Goal: Use online tool/utility: Utilize a website feature to perform a specific function

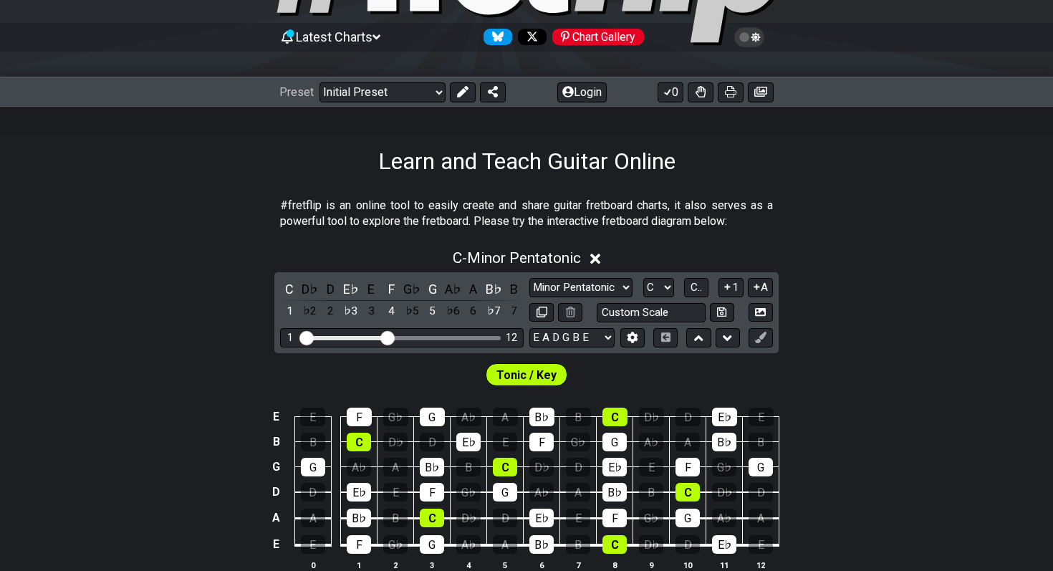
scroll to position [130, 0]
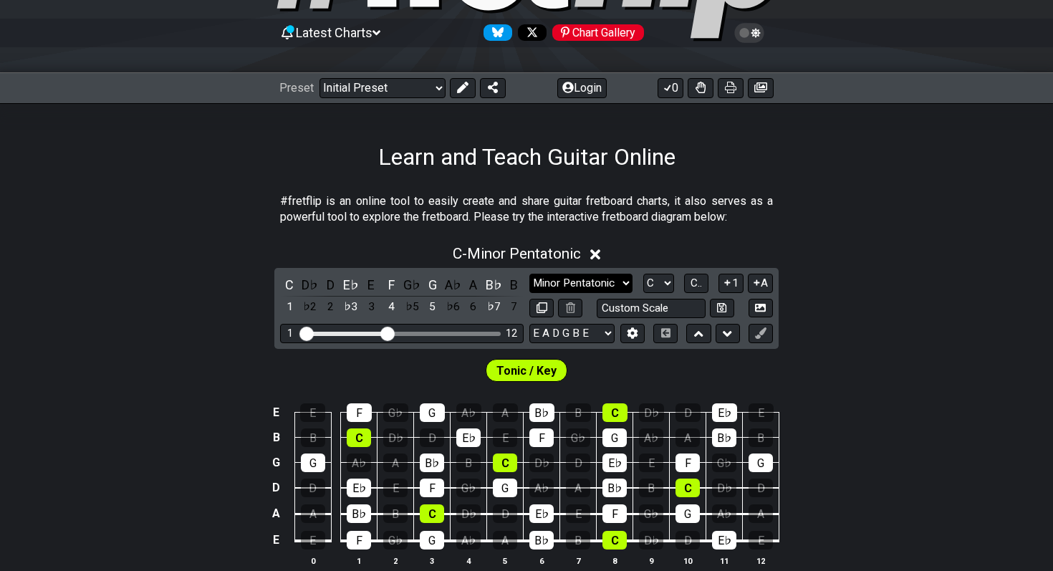
click at [595, 286] on select "Minor Pentatonic Click to edit Minor Pentatonic Major Pentatonic Minor Blues Ma…" at bounding box center [580, 283] width 103 height 19
select select "Major Blues"
click at [529, 274] on select "Minor Pentatonic Click to edit Minor Pentatonic Major Pentatonic Minor Blues Ma…" at bounding box center [580, 283] width 103 height 19
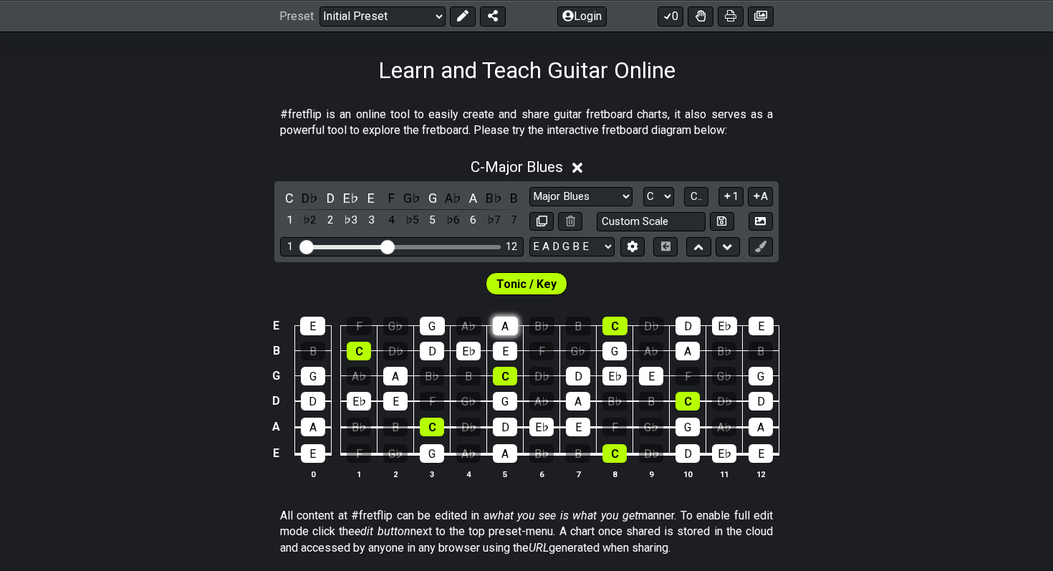
scroll to position [218, 0]
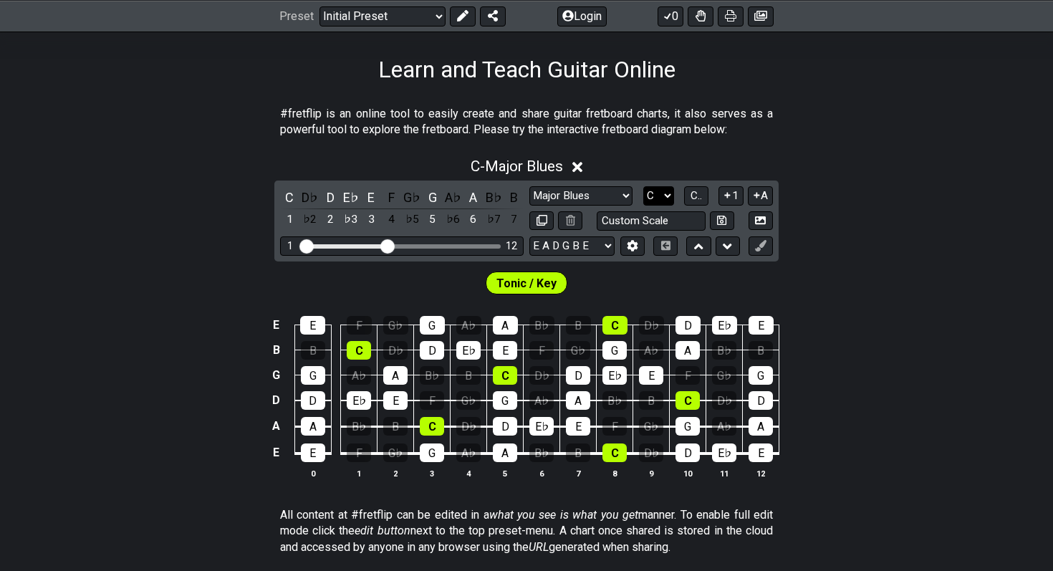
click at [655, 201] on select "A♭ A A♯ B♭ B C C♯ D♭ D D♯ E♭ E F F♯ G♭ G G♯" at bounding box center [658, 195] width 31 height 19
click at [659, 193] on select "A♭ A A♯ B♭ B C C♯ D♭ D D♯ E♭ E F F♯ G♭ G G♯" at bounding box center [658, 195] width 31 height 19
select select "E"
click at [643, 186] on select "A♭ A A♯ B♭ B C C♯ D♭ D D♯ E♭ E F F♯ G♭ G G♯" at bounding box center [658, 195] width 31 height 19
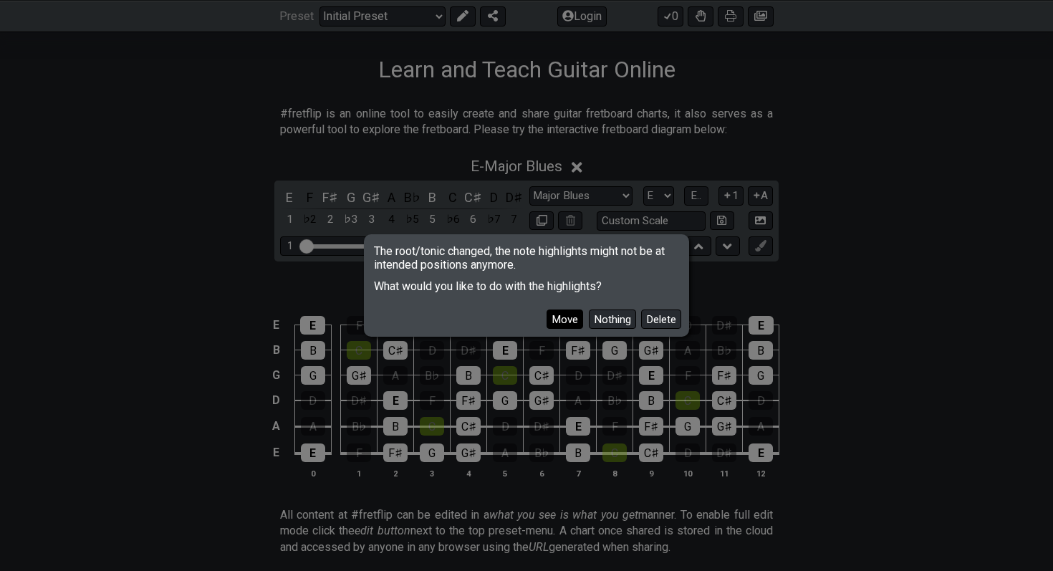
click at [571, 319] on button "Move" at bounding box center [564, 318] width 37 height 19
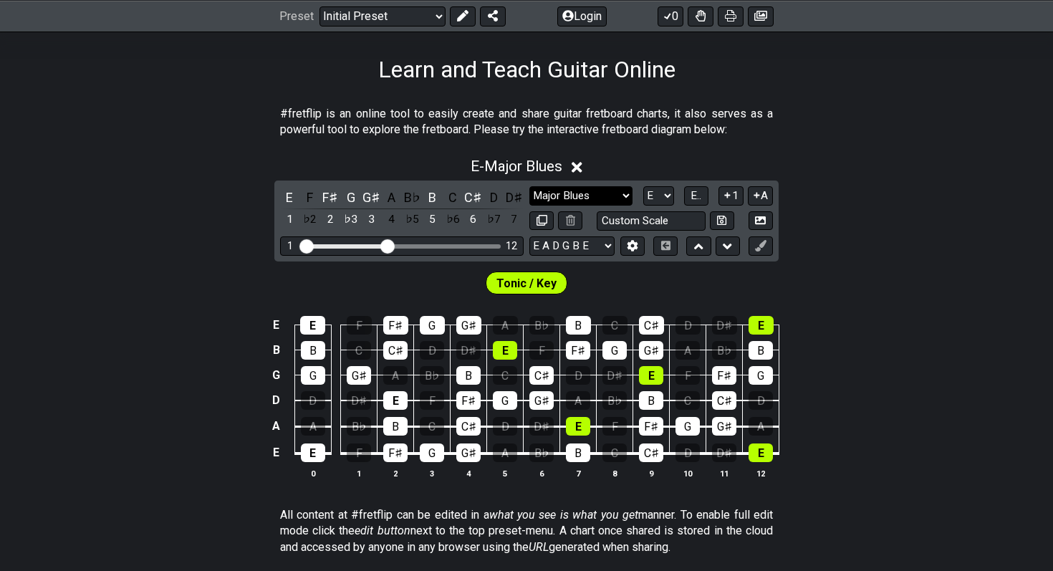
click at [601, 199] on select "Minor Pentatonic Click to edit Minor Pentatonic Major Pentatonic Minor Blues Ma…" at bounding box center [580, 195] width 103 height 19
select select "Minor Blues"
click at [529, 186] on select "Minor Pentatonic Click to edit Minor Pentatonic Major Pentatonic Minor Blues Ma…" at bounding box center [580, 195] width 103 height 19
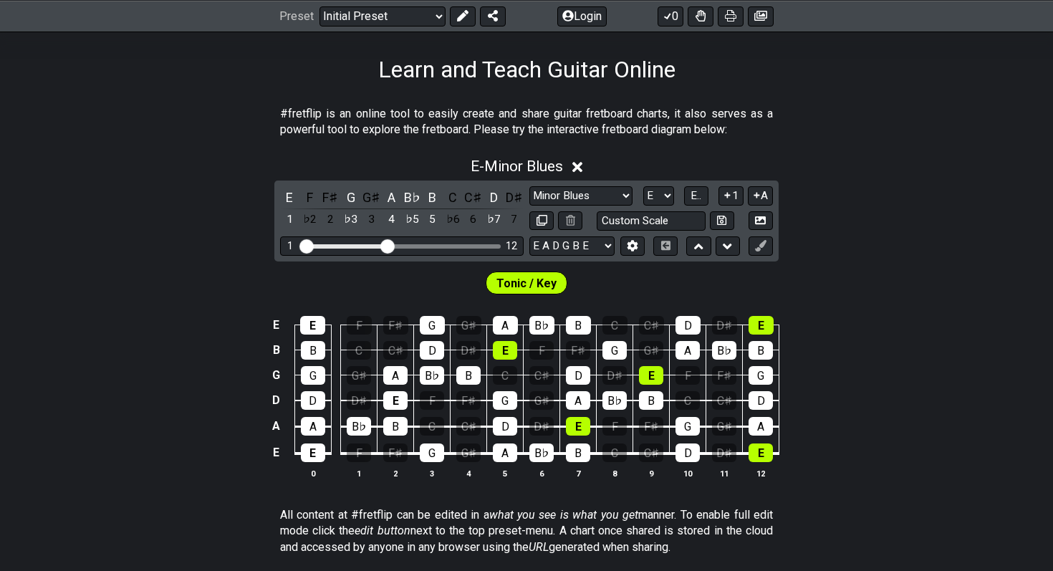
click at [579, 165] on icon at bounding box center [577, 167] width 11 height 11
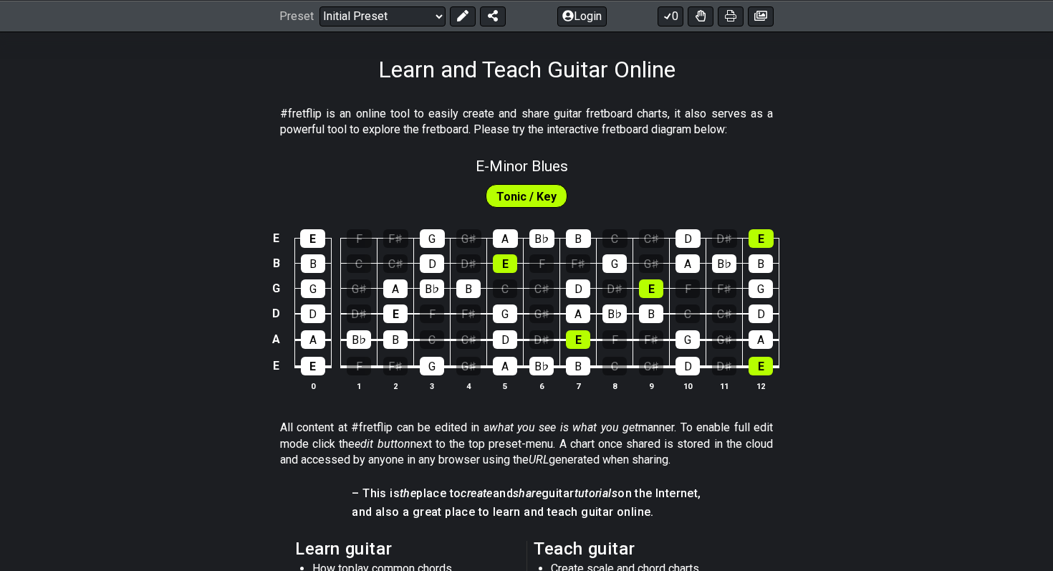
click at [507, 195] on span "Tonic / Key" at bounding box center [526, 196] width 60 height 21
click at [480, 166] on span "E - Minor Blues" at bounding box center [522, 166] width 92 height 17
select select "Minor Blues"
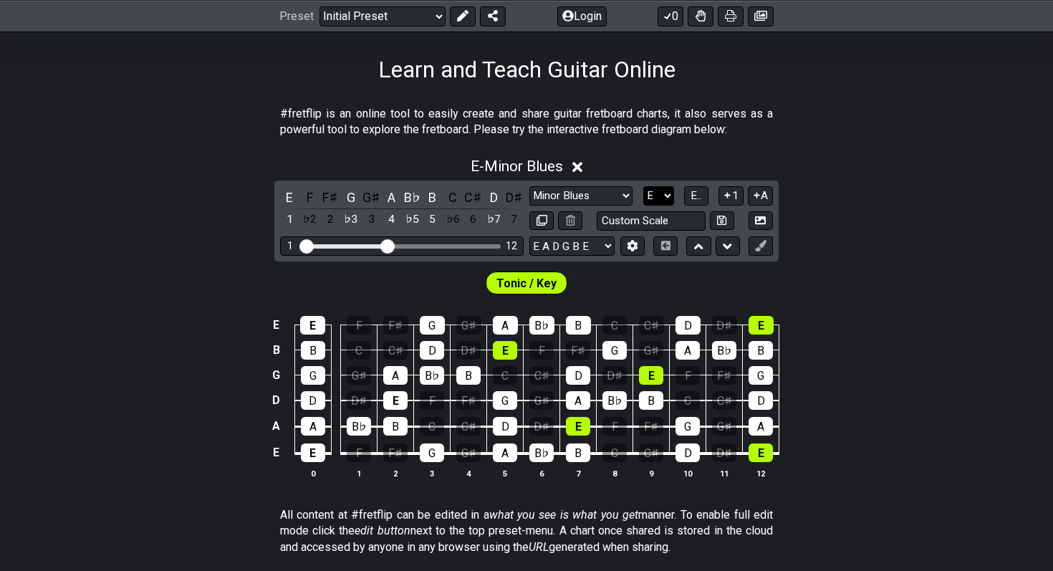
click at [660, 198] on select "A♭ A A♯ B♭ B C C♯ D♭ D D♯ E♭ E F F♯ G♭ G G♯" at bounding box center [658, 195] width 31 height 19
select select "D"
click at [643, 186] on select "A♭ A A♯ B♭ B C C♯ D♭ D D♯ E♭ E F F♯ G♭ G G♯" at bounding box center [658, 195] width 31 height 19
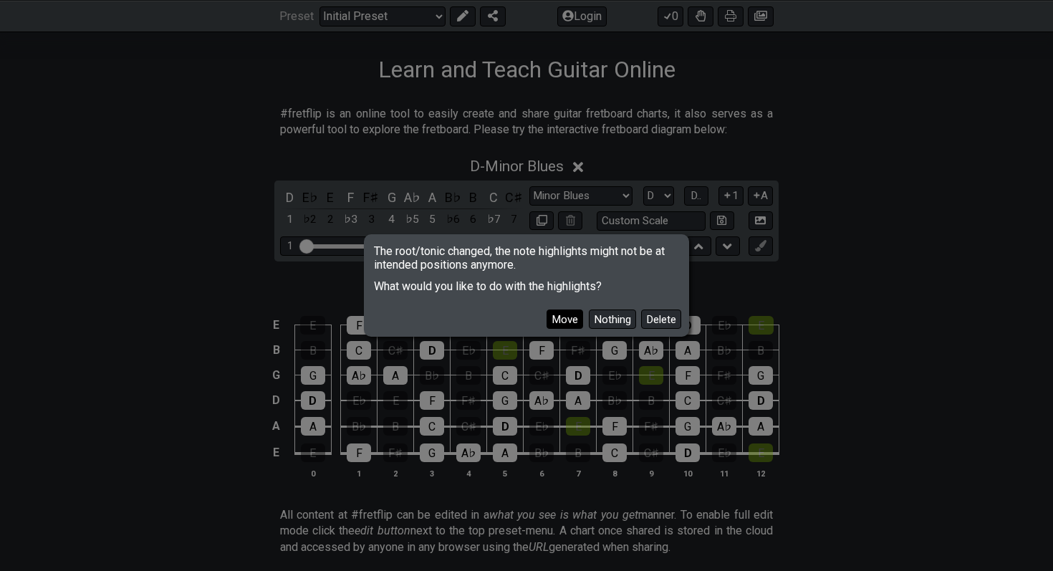
click at [554, 316] on button "Move" at bounding box center [564, 318] width 37 height 19
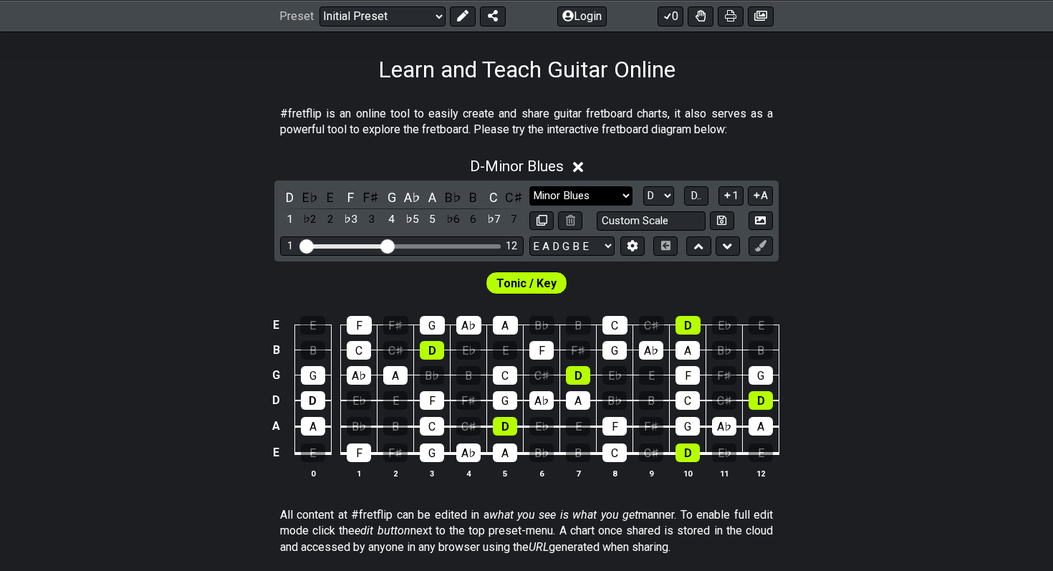
click at [576, 197] on select "Minor Pentatonic Click to edit Minor Pentatonic Major Pentatonic Minor Blues Ma…" at bounding box center [580, 195] width 103 height 19
click at [584, 169] on icon at bounding box center [578, 167] width 11 height 11
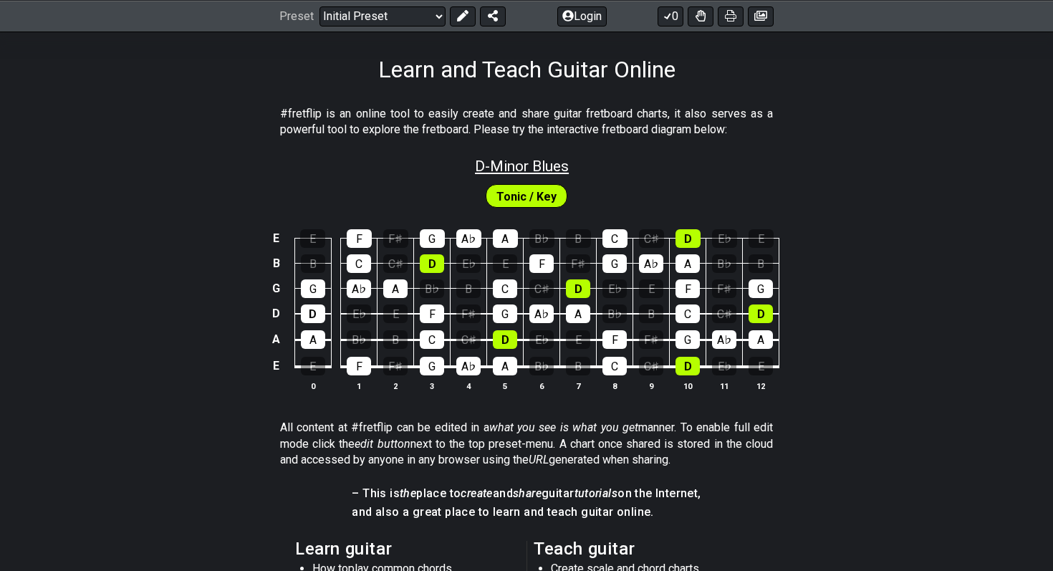
click at [552, 160] on span "D - Minor Blues" at bounding box center [522, 166] width 94 height 17
select select "Minor Blues"
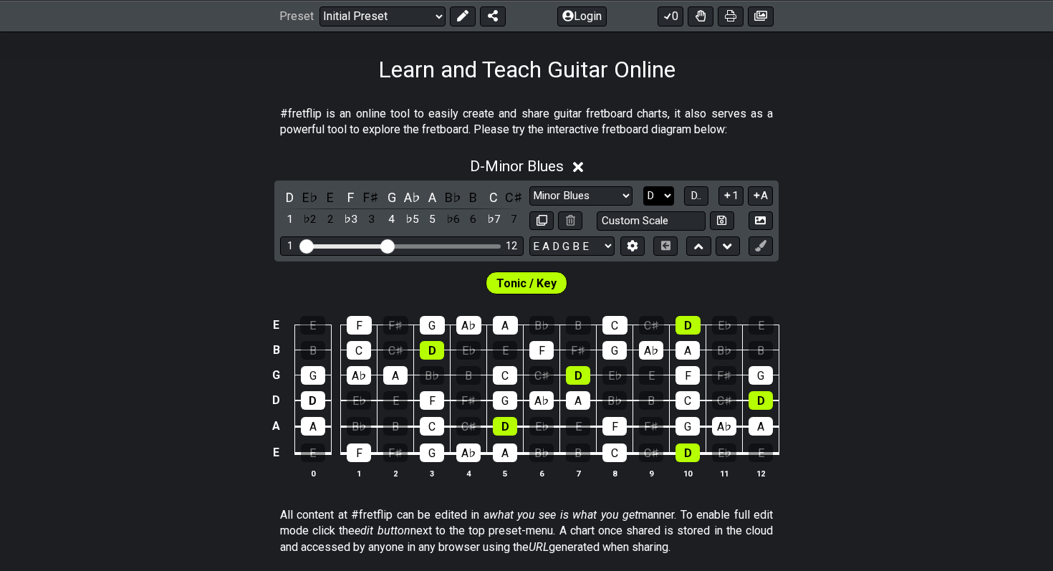
click at [662, 196] on select "A♭ A A♯ B♭ B C C♯ D♭ D D♯ E♭ E F F♯ G♭ G G♯" at bounding box center [658, 195] width 31 height 19
select select "A"
click at [643, 186] on select "A♭ A A♯ B♭ B C C♯ D♭ D D♯ E♭ E F F♯ G♭ G G♯" at bounding box center [658, 195] width 31 height 19
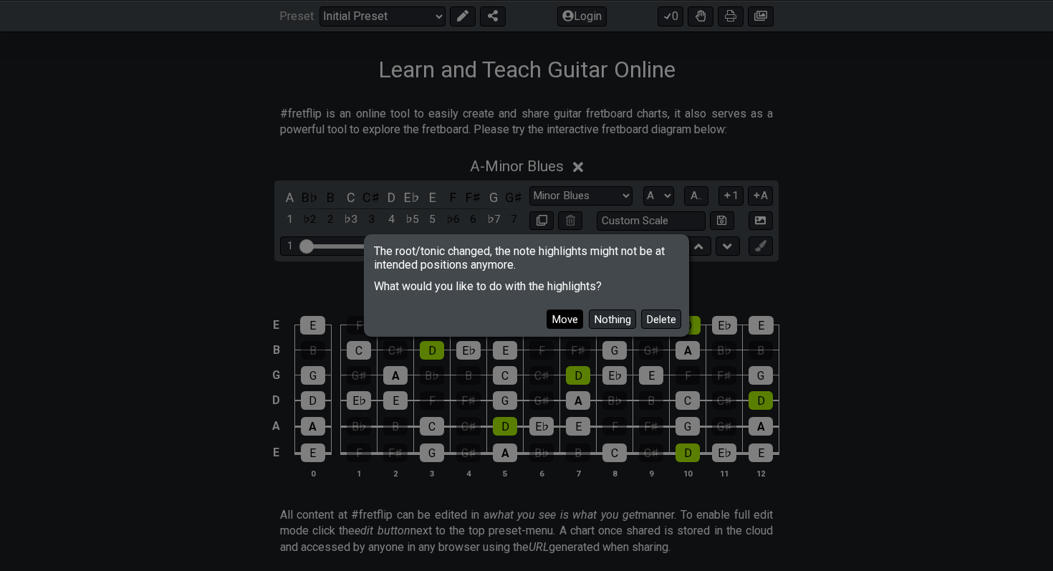
click at [569, 324] on button "Move" at bounding box center [564, 318] width 37 height 19
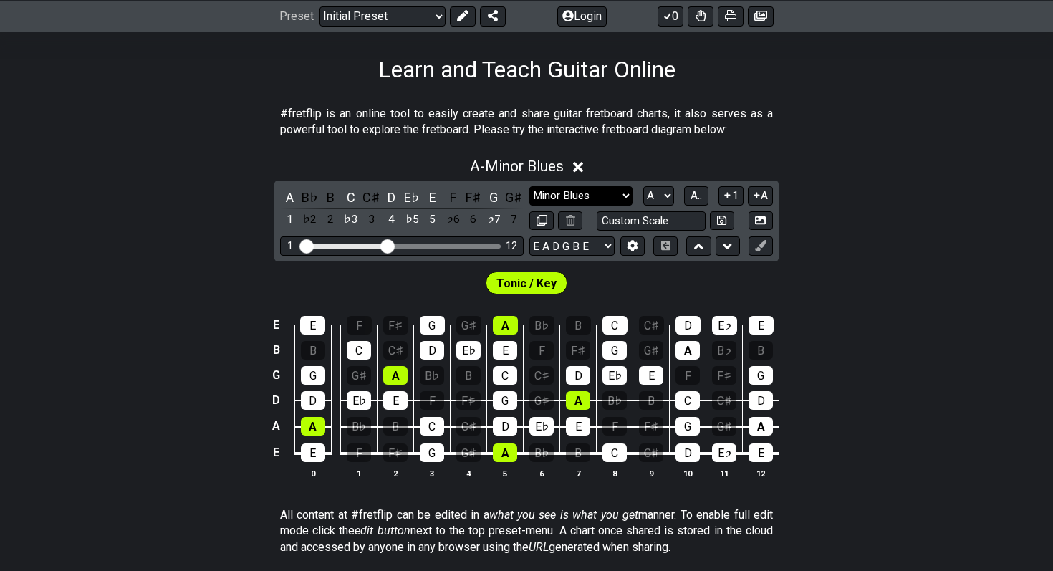
click at [584, 198] on select "Minor Pentatonic Click to edit Minor Pentatonic Major Pentatonic Minor Blues Ma…" at bounding box center [580, 195] width 103 height 19
select select "Major Pentatonic"
click at [529, 186] on select "Minor Pentatonic Click to edit Minor Pentatonic Major Pentatonic Minor Blues Ma…" at bounding box center [580, 195] width 103 height 19
